Goal: Use online tool/utility: Utilize a website feature to perform a specific function

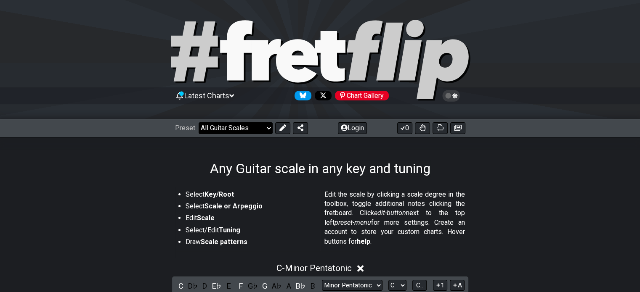
click at [266, 127] on select "Welcome to #fretflip! Initial Preset Custom Preset Minor Pentatonic Major Penta…" at bounding box center [235, 128] width 74 height 12
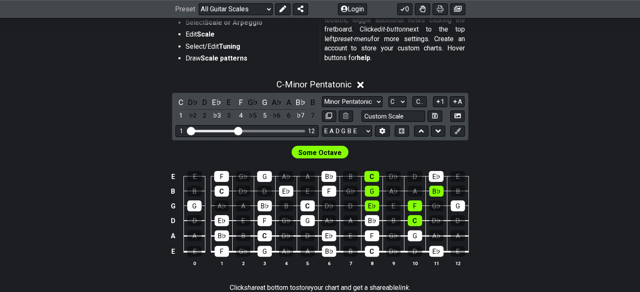
scroll to position [210, 0]
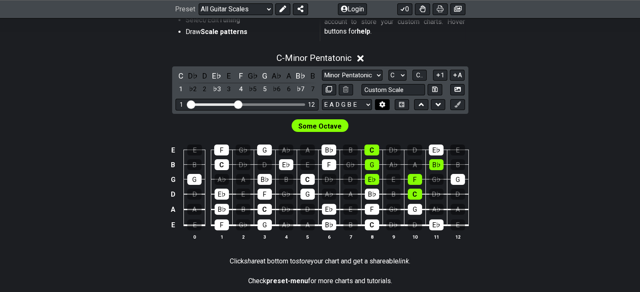
click at [384, 103] on icon at bounding box center [382, 104] width 6 height 6
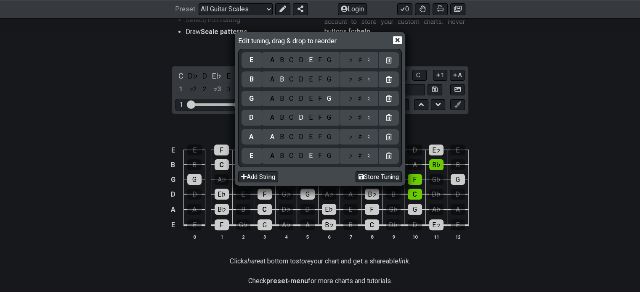
click at [350, 61] on div "♭" at bounding box center [350, 60] width 10 height 9
click at [349, 79] on div "♭" at bounding box center [350, 79] width 10 height 9
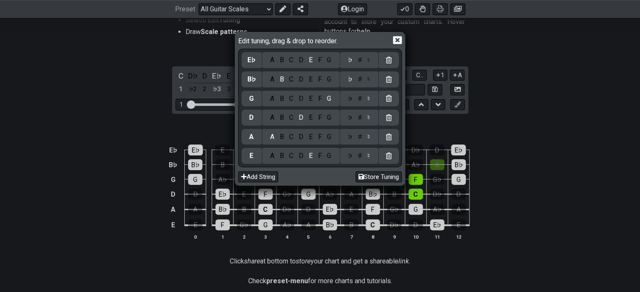
click at [350, 98] on div "♭" at bounding box center [350, 98] width 10 height 9
click at [351, 119] on div "♭" at bounding box center [350, 117] width 10 height 9
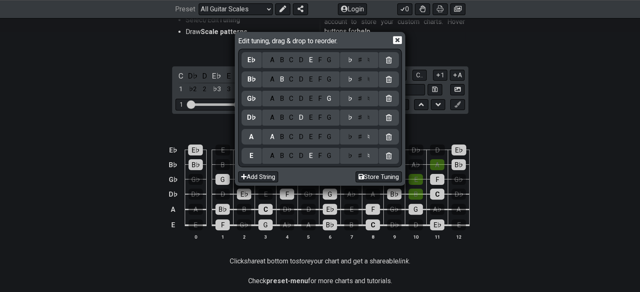
click at [352, 135] on div "♭" at bounding box center [350, 136] width 10 height 9
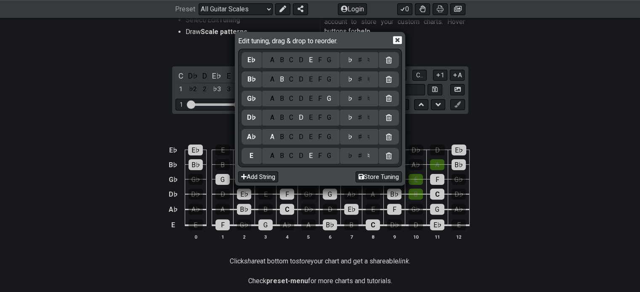
click at [350, 158] on div "♭" at bounding box center [350, 155] width 10 height 9
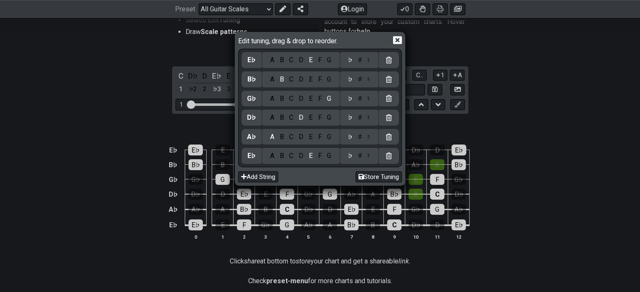
click at [396, 43] on icon at bounding box center [397, 40] width 9 height 8
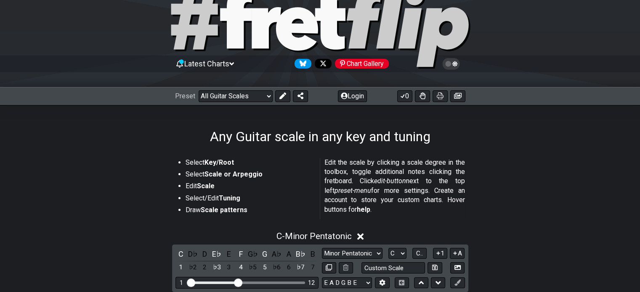
scroll to position [0, 0]
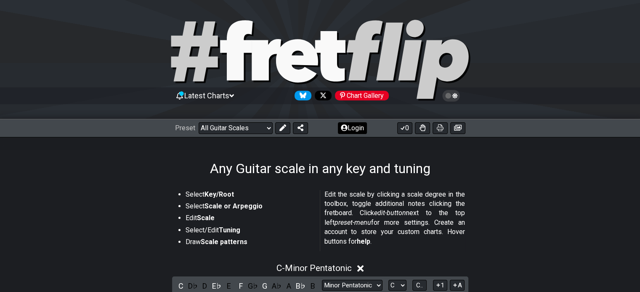
click at [358, 129] on button "Login" at bounding box center [352, 128] width 29 height 12
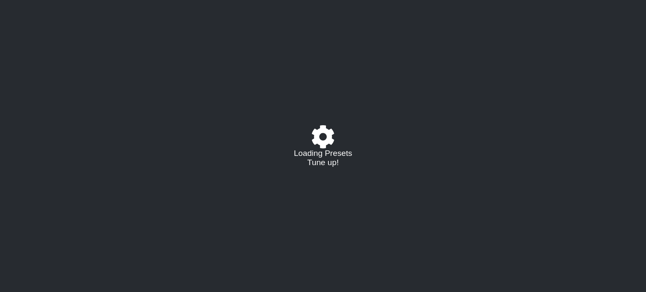
select select "/guitar-scales"
select select "C"
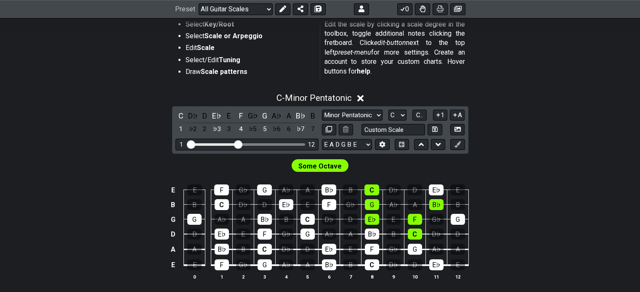
scroll to position [168, 0]
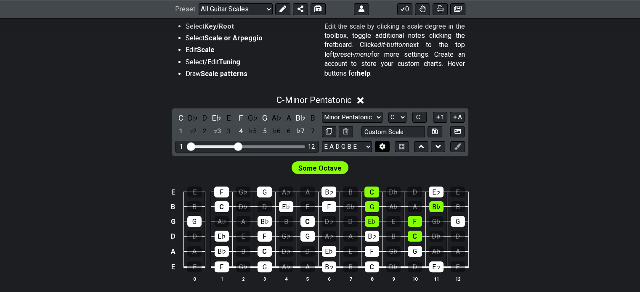
click at [384, 148] on icon at bounding box center [382, 146] width 6 height 6
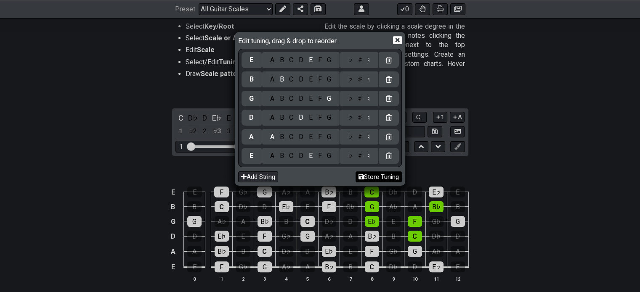
click at [374, 178] on button "Store Tuning" at bounding box center [378, 177] width 46 height 11
click at [358, 176] on icon at bounding box center [360, 176] width 5 height 5
drag, startPoint x: 352, startPoint y: 58, endPoint x: 351, endPoint y: 70, distance: 12.2
click at [352, 58] on div "♭" at bounding box center [350, 60] width 10 height 9
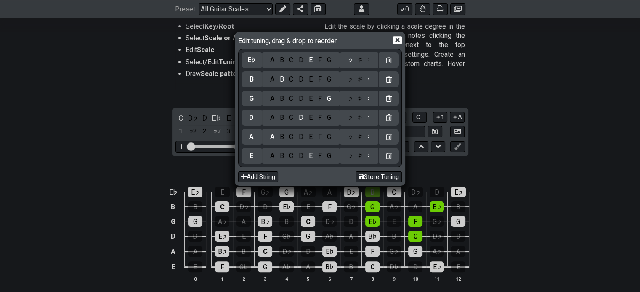
click at [348, 80] on div "♭" at bounding box center [350, 79] width 10 height 9
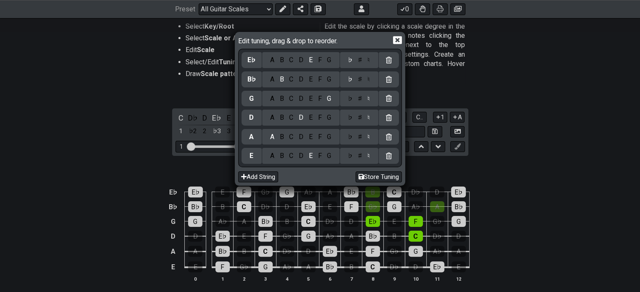
click at [350, 99] on div "♭" at bounding box center [350, 98] width 10 height 9
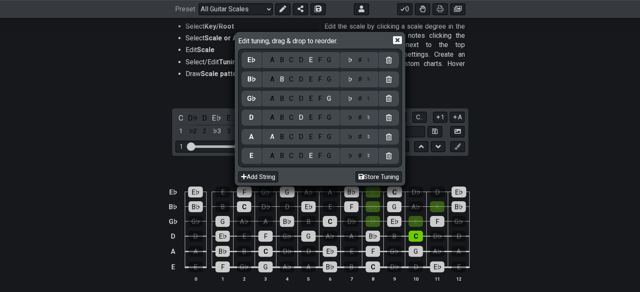
click at [350, 116] on div "♭" at bounding box center [350, 117] width 10 height 9
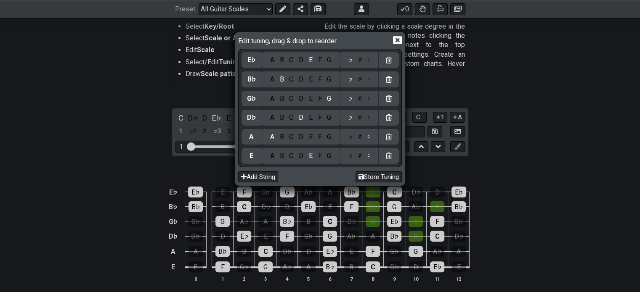
click at [349, 138] on div "♭" at bounding box center [350, 136] width 10 height 9
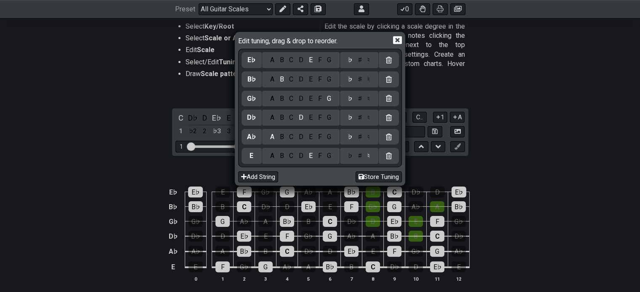
click at [351, 161] on div "♭ ♯ ♮" at bounding box center [359, 156] width 38 height 16
drag, startPoint x: 353, startPoint y: 159, endPoint x: 348, endPoint y: 155, distance: 6.8
click at [352, 159] on div "♭" at bounding box center [350, 155] width 10 height 9
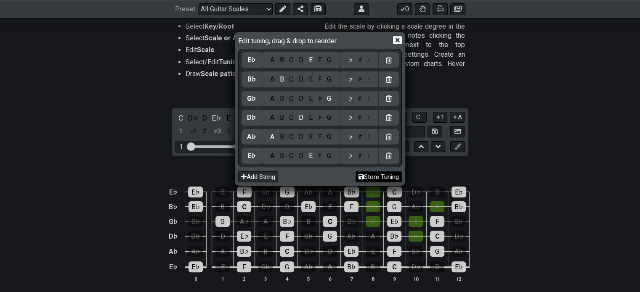
click at [361, 176] on icon at bounding box center [360, 176] width 5 height 5
click at [396, 43] on icon at bounding box center [397, 40] width 9 height 8
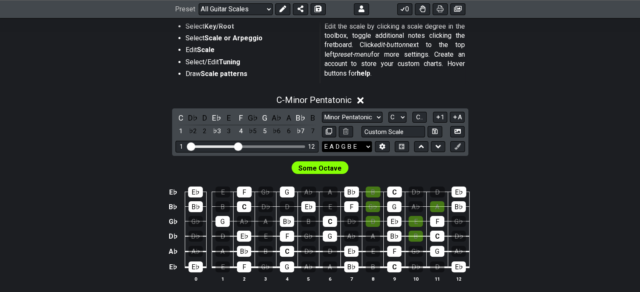
click at [366, 146] on select "E A D G B E E♭ A♭ D♭ G♭ B♭ E♭ E A D G B E B E A D F♯ B A D G C E A D A D G B E …" at bounding box center [347, 146] width 50 height 11
click at [322, 141] on select "E A D G B E E♭ A♭ D♭ G♭ B♭ E♭ E A D G B E B E A D F♯ B A D G C E A D A D G B E …" at bounding box center [347, 146] width 50 height 11
click at [366, 146] on select "E A D G B E E♭ A♭ D♭ G♭ B♭ E♭ E A D G B E B E A D F♯ B A D G C E A D A D G B E …" at bounding box center [347, 146] width 50 height 11
click at [322, 141] on select "E A D G B E E♭ A♭ D♭ G♭ B♭ E♭ E A D G B E B E A D F♯ B A D G C E A D A D G B E …" at bounding box center [347, 146] width 50 height 11
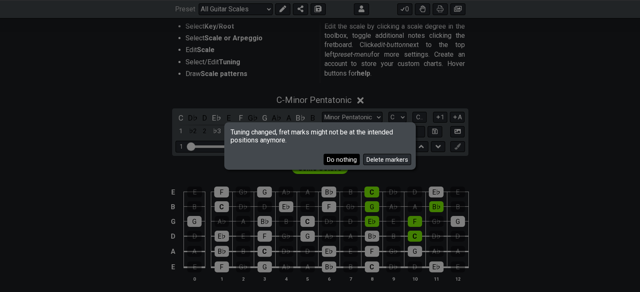
click at [348, 161] on button "Do nothing" at bounding box center [341, 159] width 36 height 11
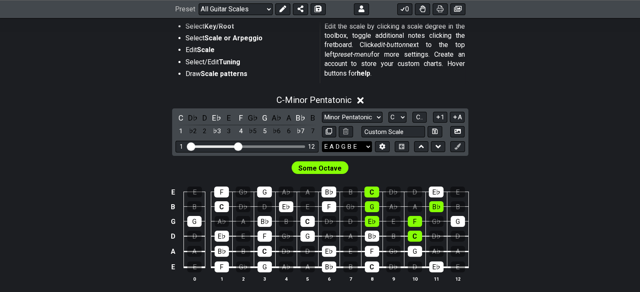
click at [352, 141] on select "E A D G B E E♭ A♭ D♭ G♭ B♭ E♭ E A D G B E B E A D F♯ B A D G C E A D A D G B E …" at bounding box center [347, 146] width 50 height 11
select select "Eb Ab Db Gb Bb Eb"
click at [322, 141] on select "E A D G B E E♭ A♭ D♭ G♭ B♭ E♭ E A D G B E B E A D F♯ B A D G C E A D A D G B E …" at bounding box center [347, 146] width 50 height 11
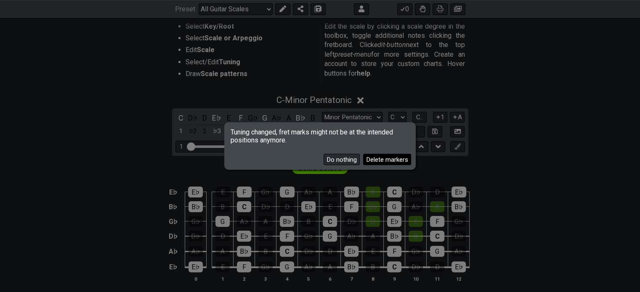
click at [378, 159] on button "Delete markers" at bounding box center [387, 159] width 48 height 11
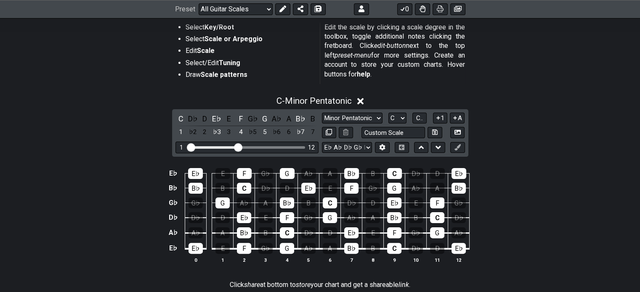
scroll to position [168, 0]
